Goal: Information Seeking & Learning: Compare options

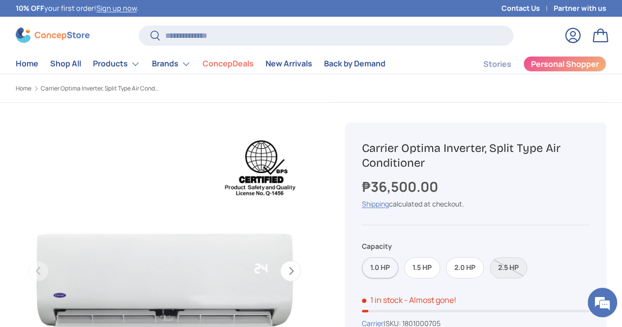
click at [387, 272] on label "1.0 HP" at bounding box center [380, 267] width 36 height 21
click at [423, 271] on label "1.5 HP" at bounding box center [422, 267] width 36 height 21
click at [392, 275] on label "1.0 HP" at bounding box center [380, 267] width 36 height 21
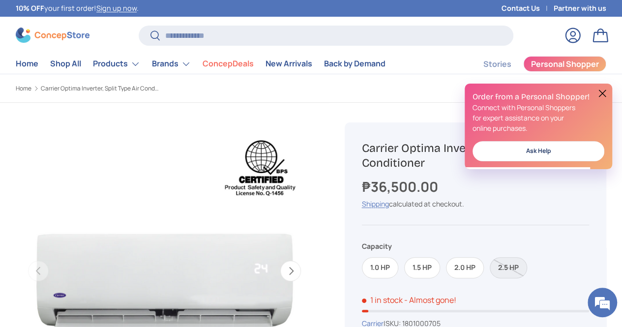
click at [602, 94] on button at bounding box center [602, 93] width 12 height 12
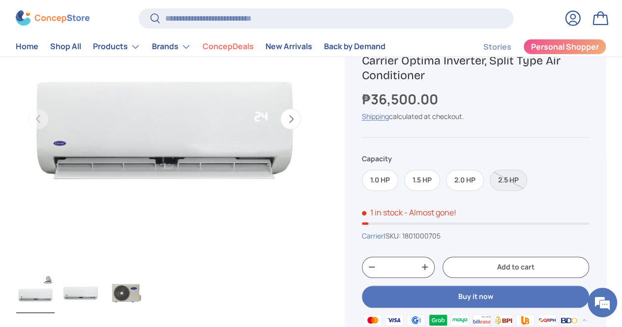
scroll to position [98, 0]
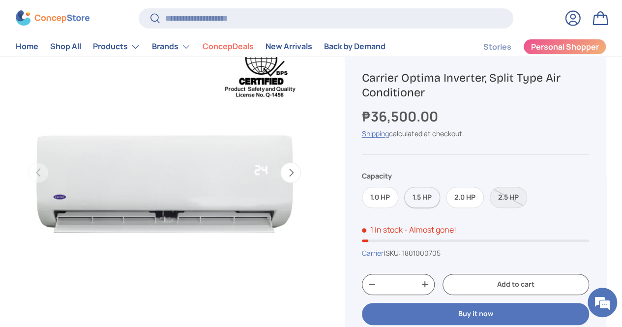
click at [426, 197] on label "1.5 HP" at bounding box center [422, 197] width 36 height 21
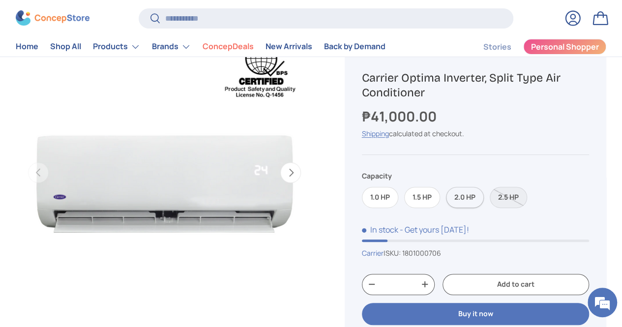
click at [484, 195] on label "2.0 HP" at bounding box center [465, 197] width 38 height 21
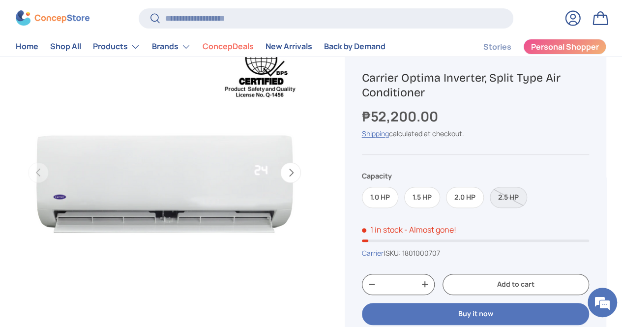
click at [517, 191] on label "2.5 HP" at bounding box center [508, 197] width 37 height 21
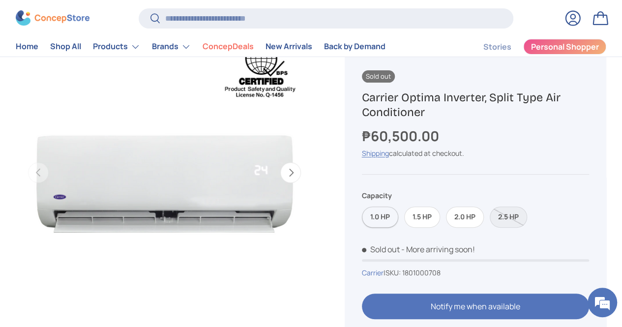
click at [392, 215] on label "1.0 HP" at bounding box center [380, 216] width 36 height 21
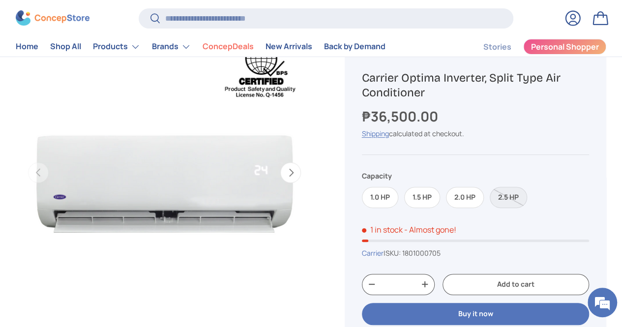
click at [520, 203] on label "2.5 HP" at bounding box center [508, 197] width 37 height 21
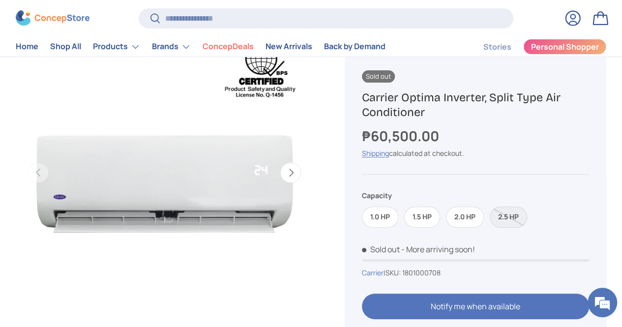
drag, startPoint x: 483, startPoint y: 207, endPoint x: 481, endPoint y: 214, distance: 6.7
click at [481, 212] on label "2.0 HP" at bounding box center [465, 216] width 38 height 21
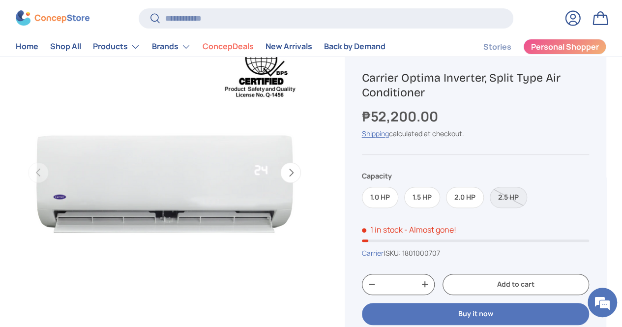
click at [480, 216] on div "Sold out Carrier Optima Inverter, Split Type Air Conditioner ₱52,200.00 Unit pr…" at bounding box center [476, 238] width 262 height 372
click at [436, 203] on label "1.5 HP" at bounding box center [422, 197] width 36 height 21
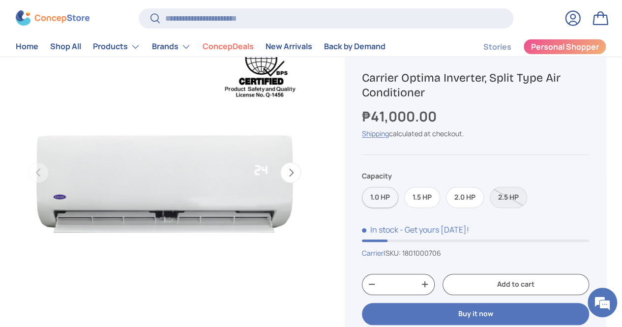
click at [384, 203] on label "1.0 HP" at bounding box center [380, 197] width 36 height 21
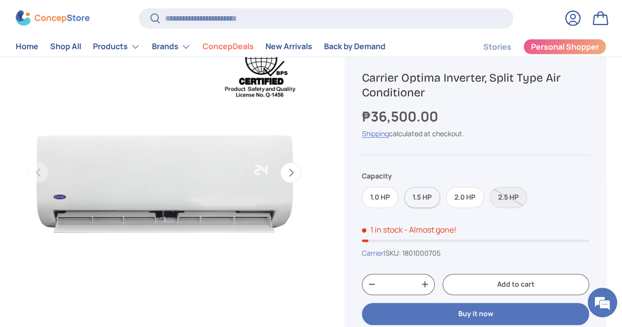
click at [435, 202] on label "1.5 HP" at bounding box center [422, 197] width 36 height 21
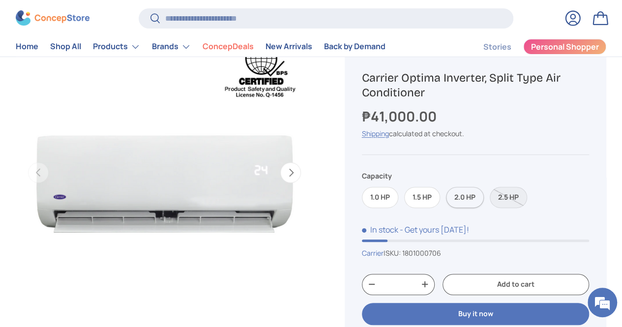
click at [477, 200] on label "2.0 HP" at bounding box center [465, 197] width 38 height 21
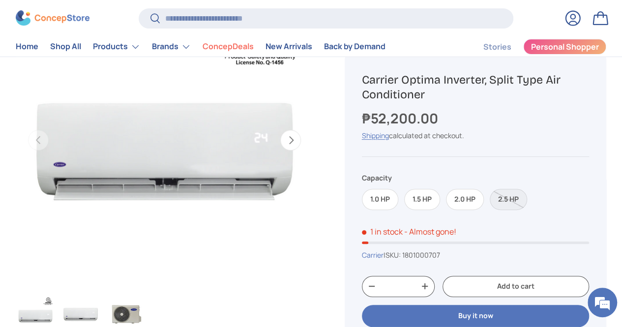
scroll to position [98, 0]
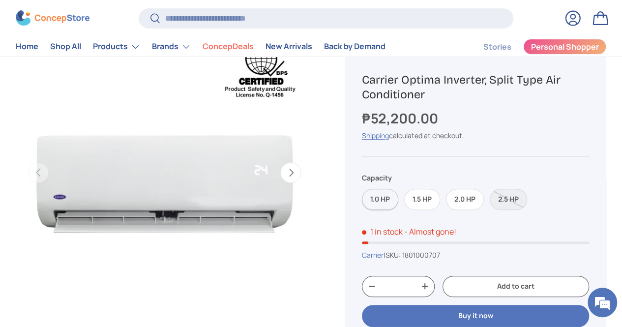
click at [393, 202] on label "1.0 HP" at bounding box center [380, 199] width 36 height 21
